Goal: Find specific page/section: Find specific page/section

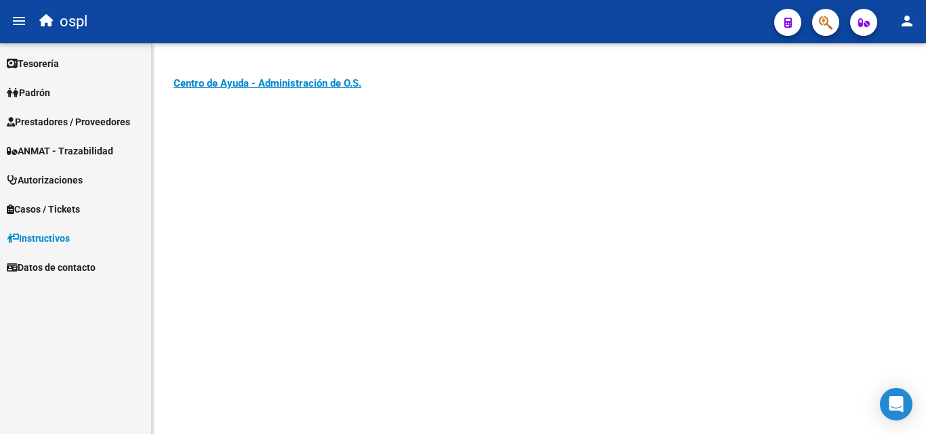
click at [103, 124] on span "Prestadores / Proveedores" at bounding box center [68, 122] width 123 height 15
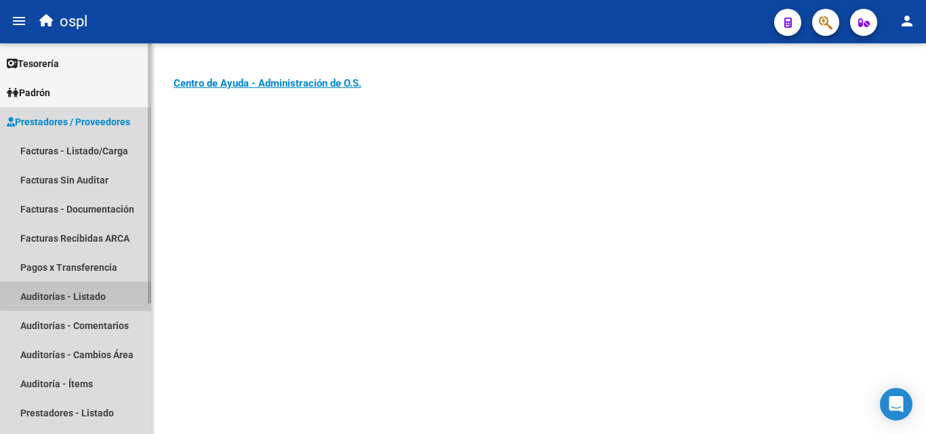
click at [103, 294] on link "Auditorías - Listado" at bounding box center [75, 296] width 151 height 29
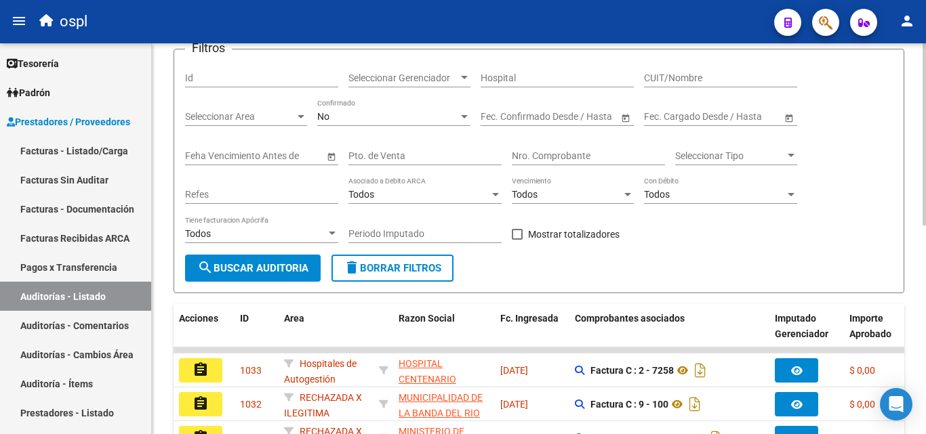
scroll to position [68, 0]
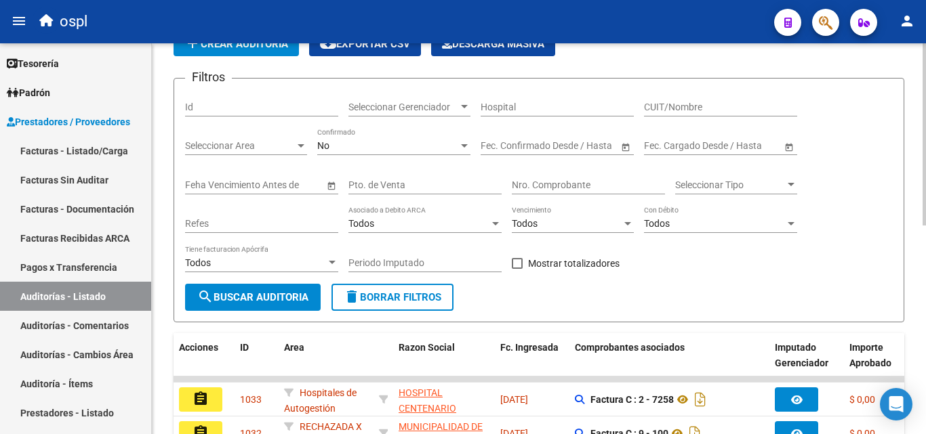
click at [291, 146] on span "Seleccionar Area" at bounding box center [240, 146] width 110 height 12
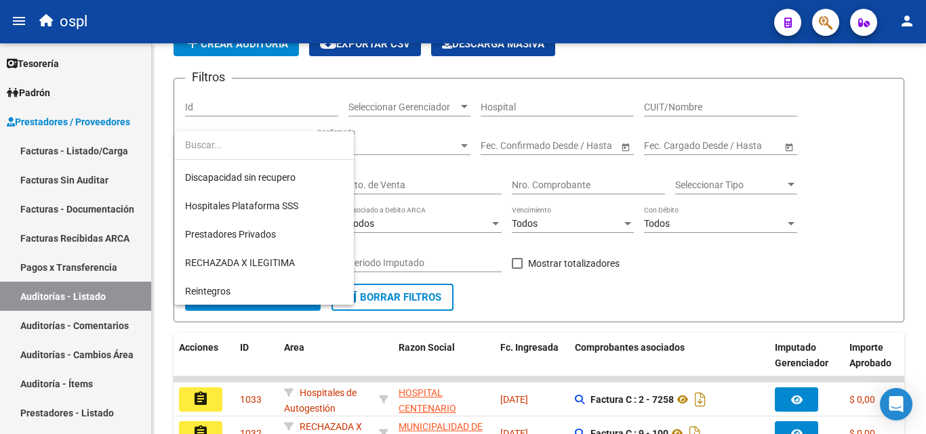
scroll to position [168, 0]
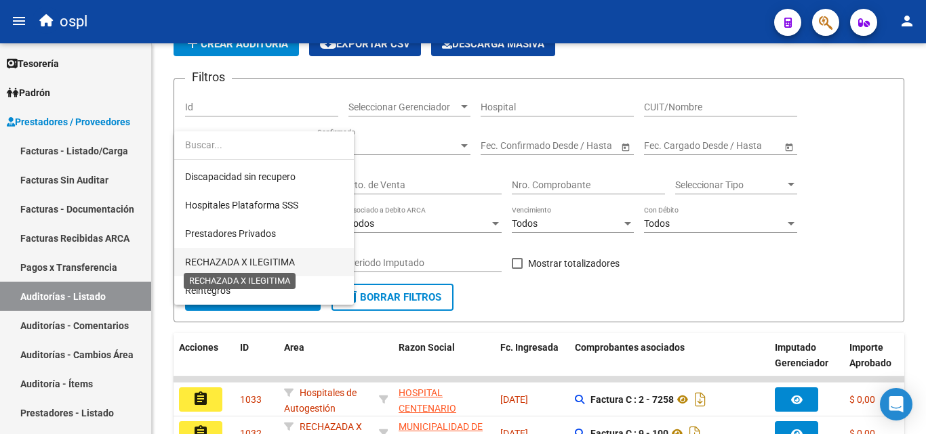
click at [255, 261] on span "RECHAZADA X ILEGITIMA" at bounding box center [240, 262] width 110 height 11
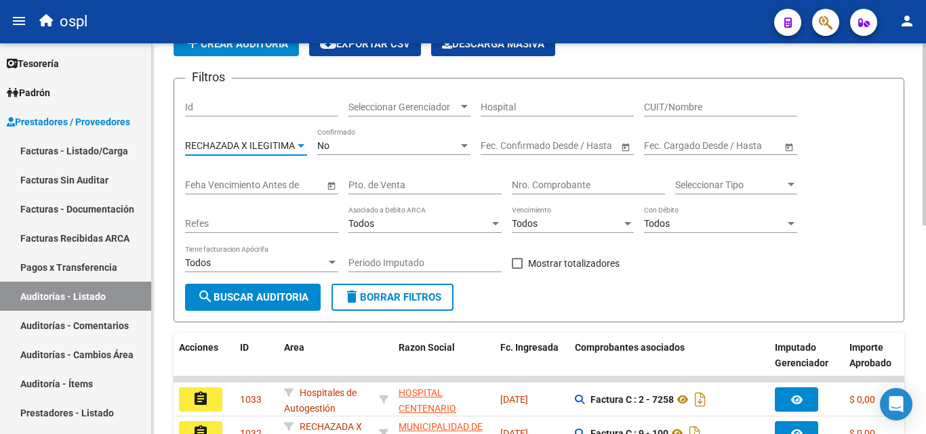
click at [255, 295] on span "search Buscar Auditoria" at bounding box center [252, 297] width 111 height 12
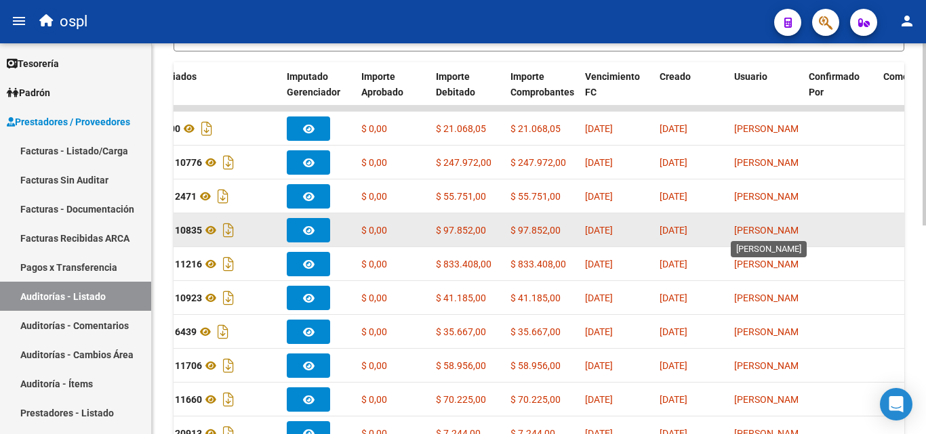
scroll to position [407, 0]
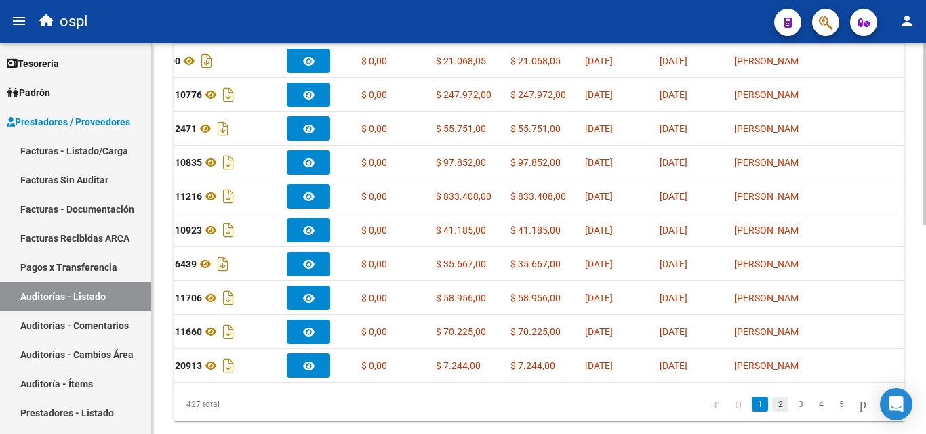
click at [772, 412] on link "2" at bounding box center [780, 404] width 16 height 15
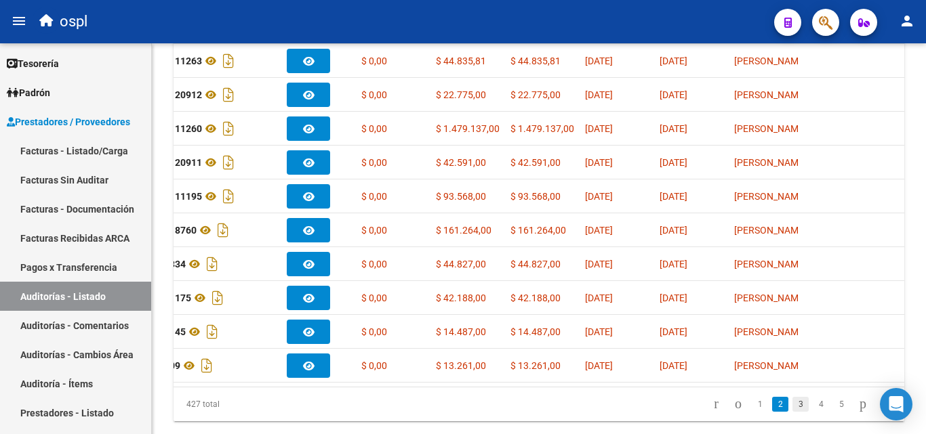
click at [792, 412] on link "3" at bounding box center [800, 404] width 16 height 15
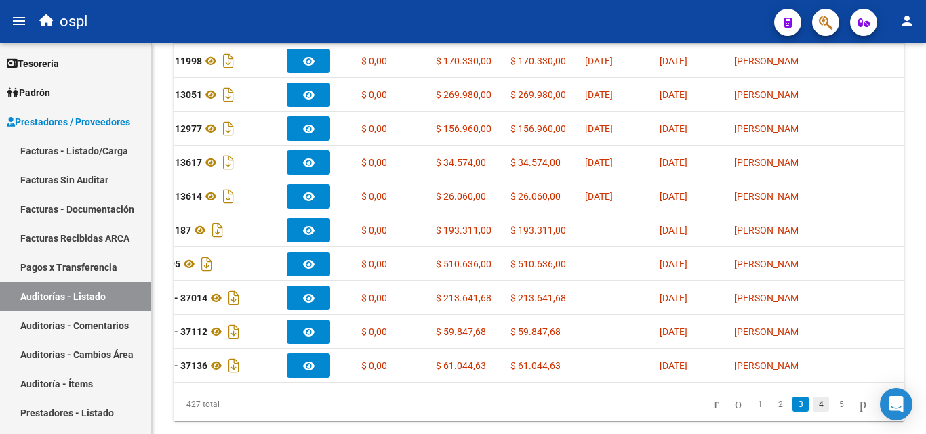
click at [812, 412] on link "4" at bounding box center [820, 404] width 16 height 15
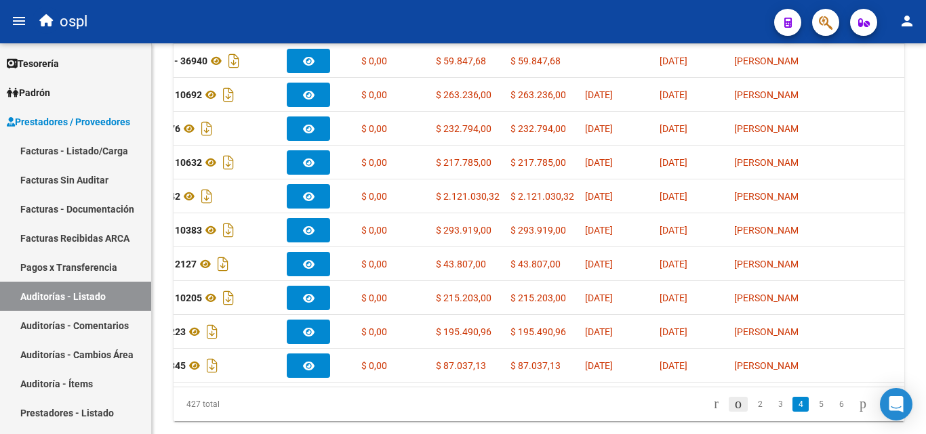
click at [733, 412] on icon "go to previous page" at bounding box center [738, 404] width 11 height 16
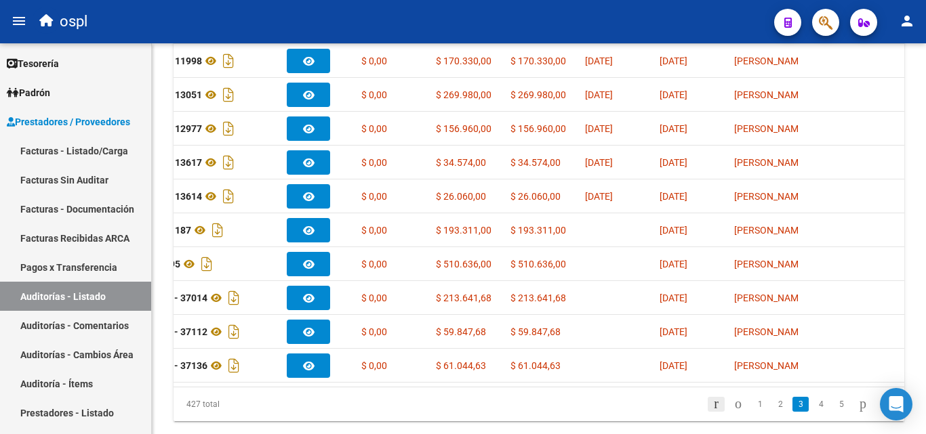
click at [712, 412] on icon "go to first page" at bounding box center [716, 404] width 9 height 16
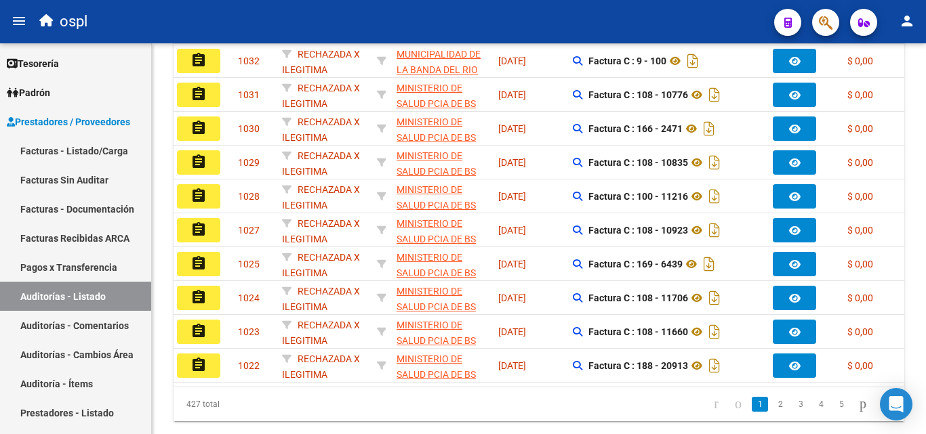
scroll to position [0, 0]
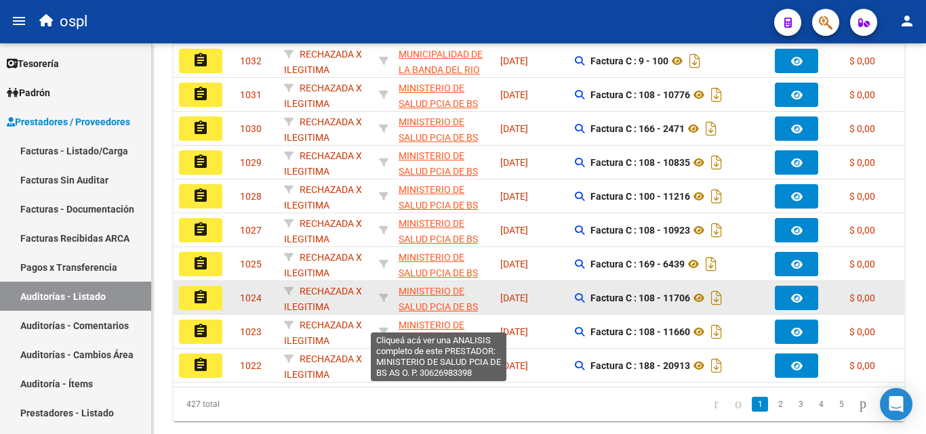
click at [450, 308] on span "MINISTERIO DE SALUD PCIA DE BS AS O. P." at bounding box center [437, 307] width 79 height 42
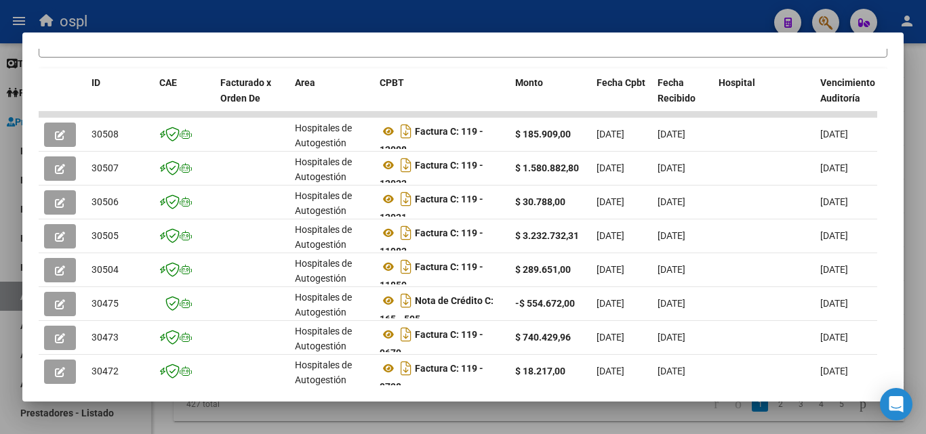
scroll to position [339, 0]
click at [485, 26] on div at bounding box center [463, 217] width 926 height 434
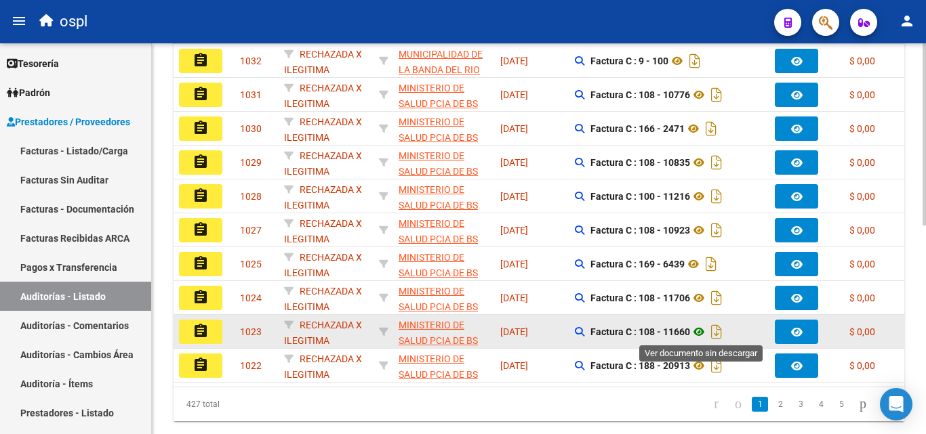
click at [701, 325] on icon at bounding box center [699, 332] width 18 height 16
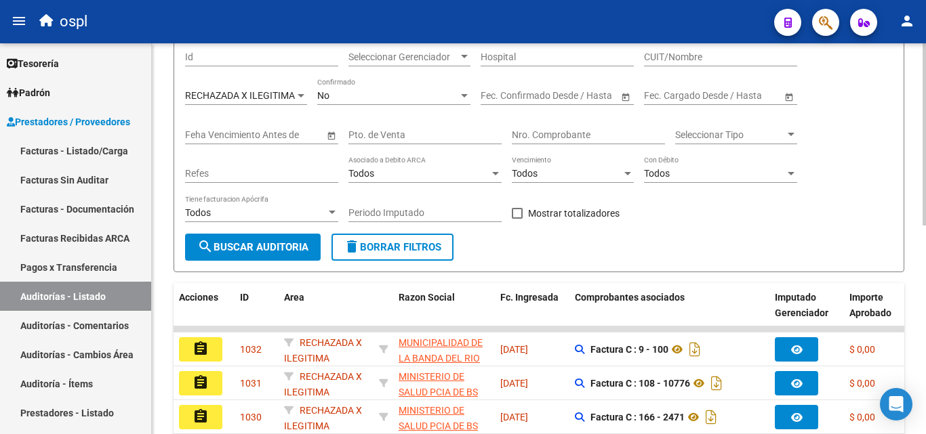
scroll to position [0, 0]
